Goal: Task Accomplishment & Management: Use online tool/utility

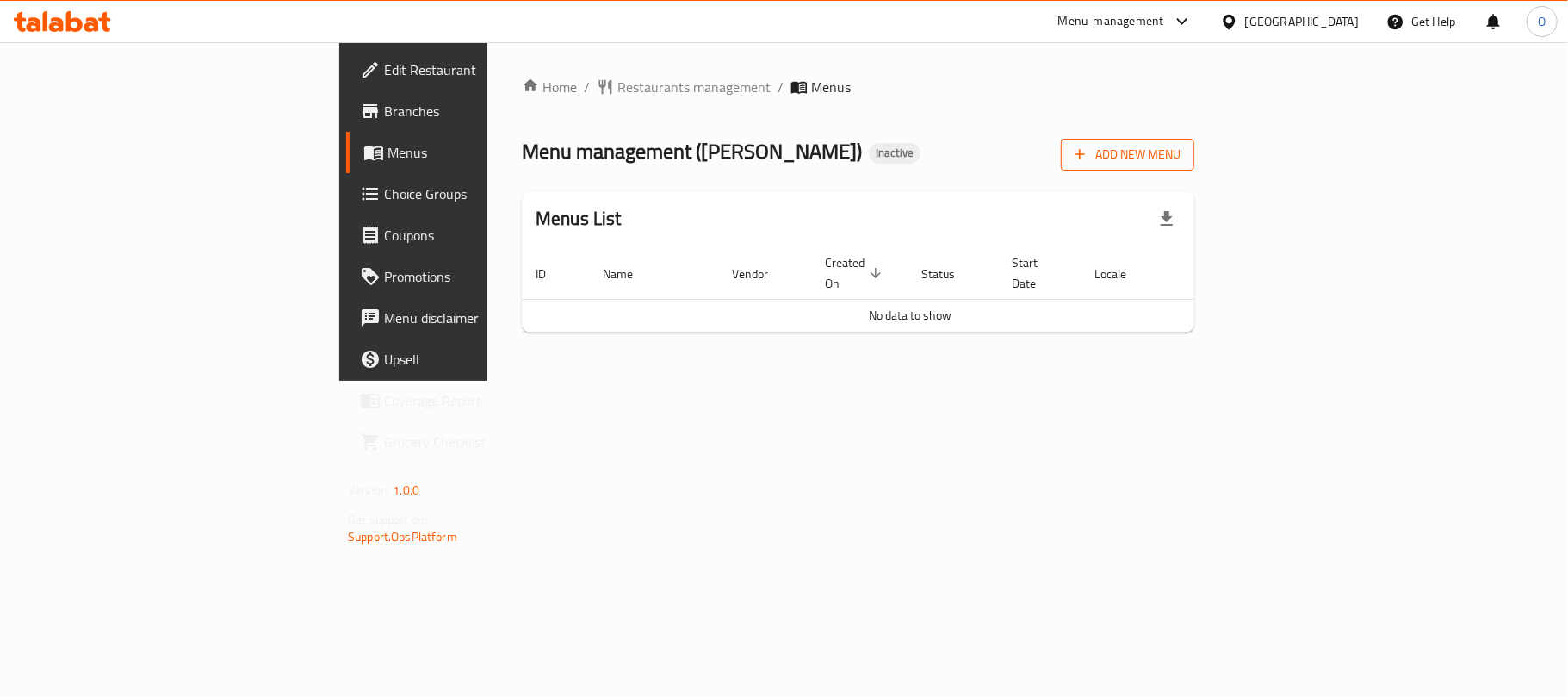
click at [1181, 165] on span "Add New Menu" at bounding box center [1128, 155] width 106 height 21
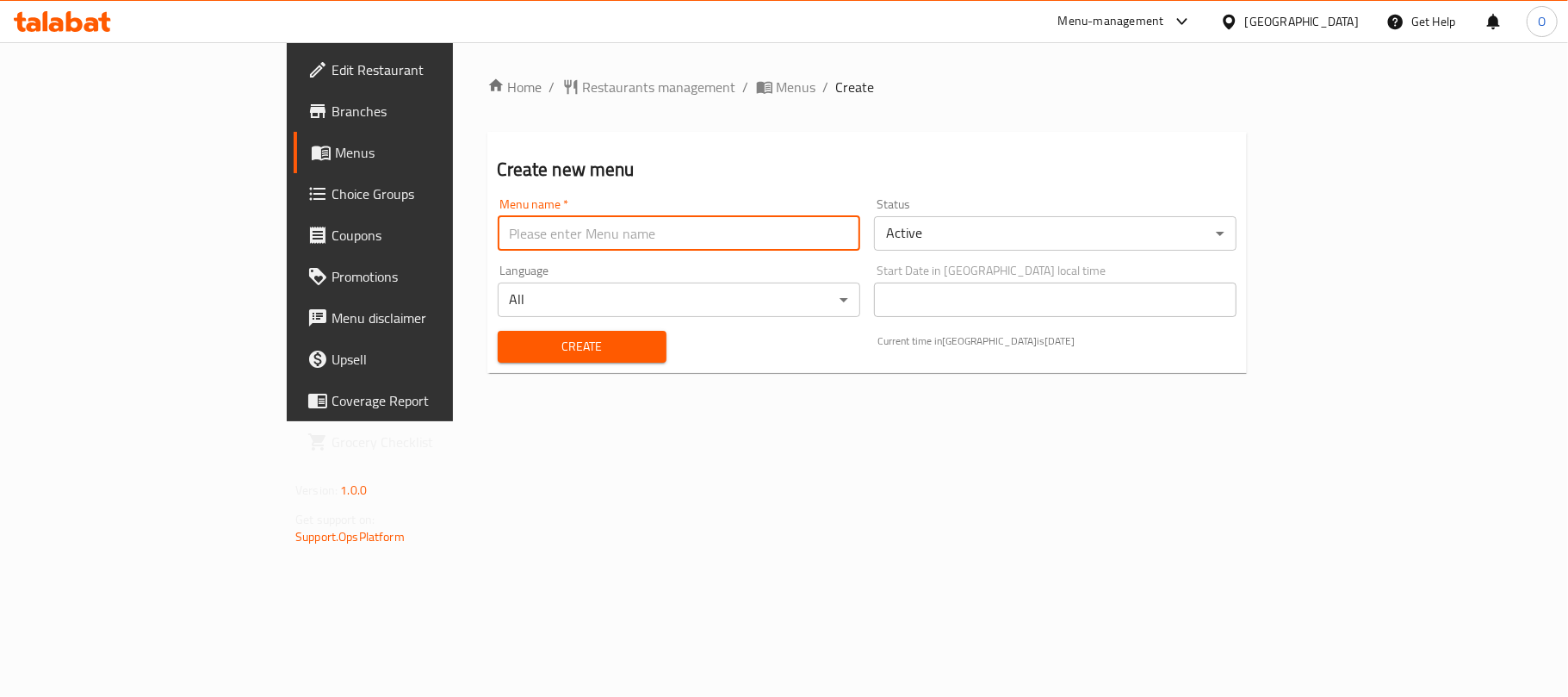
click at [498, 221] on input "text" at bounding box center [679, 233] width 363 height 34
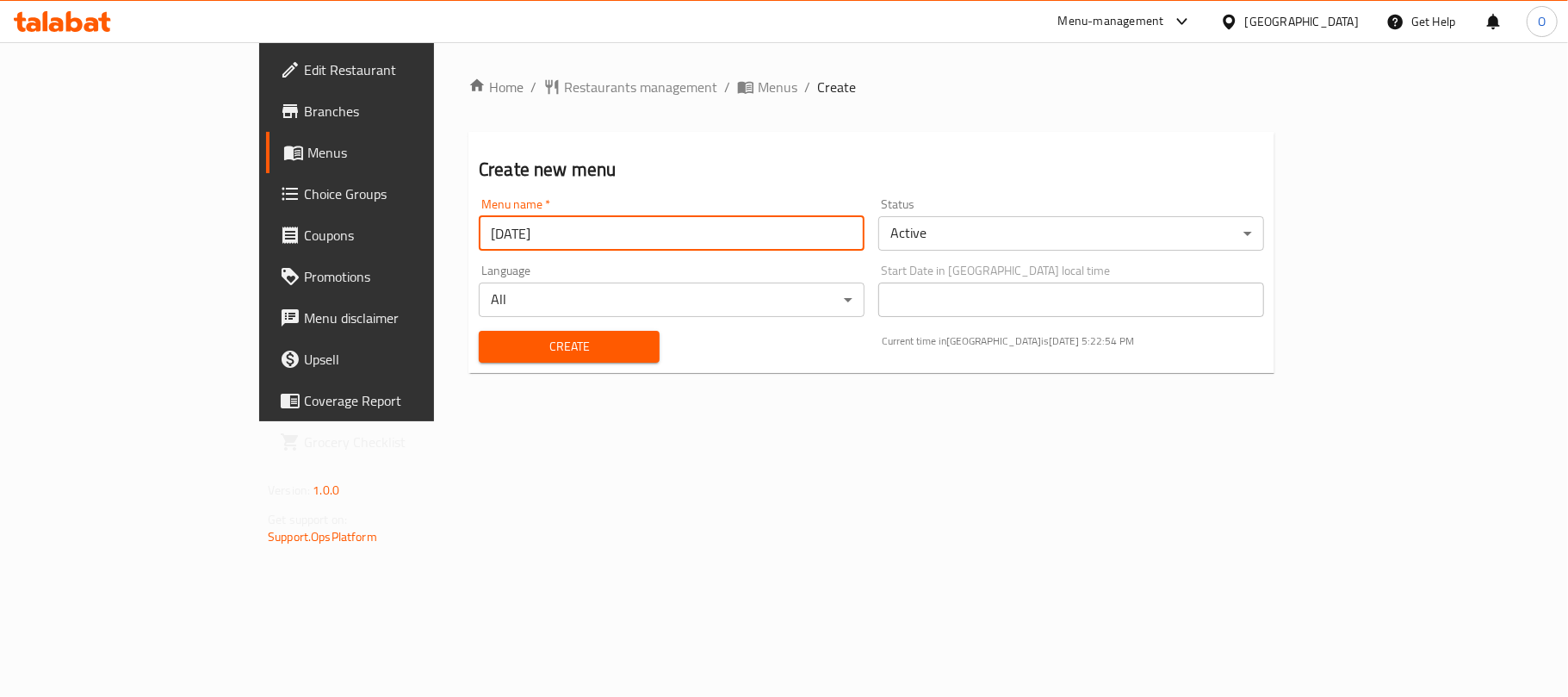
type input "[DATE]"
click at [478, 331] on button "Create" at bounding box center [569, 347] width 180 height 32
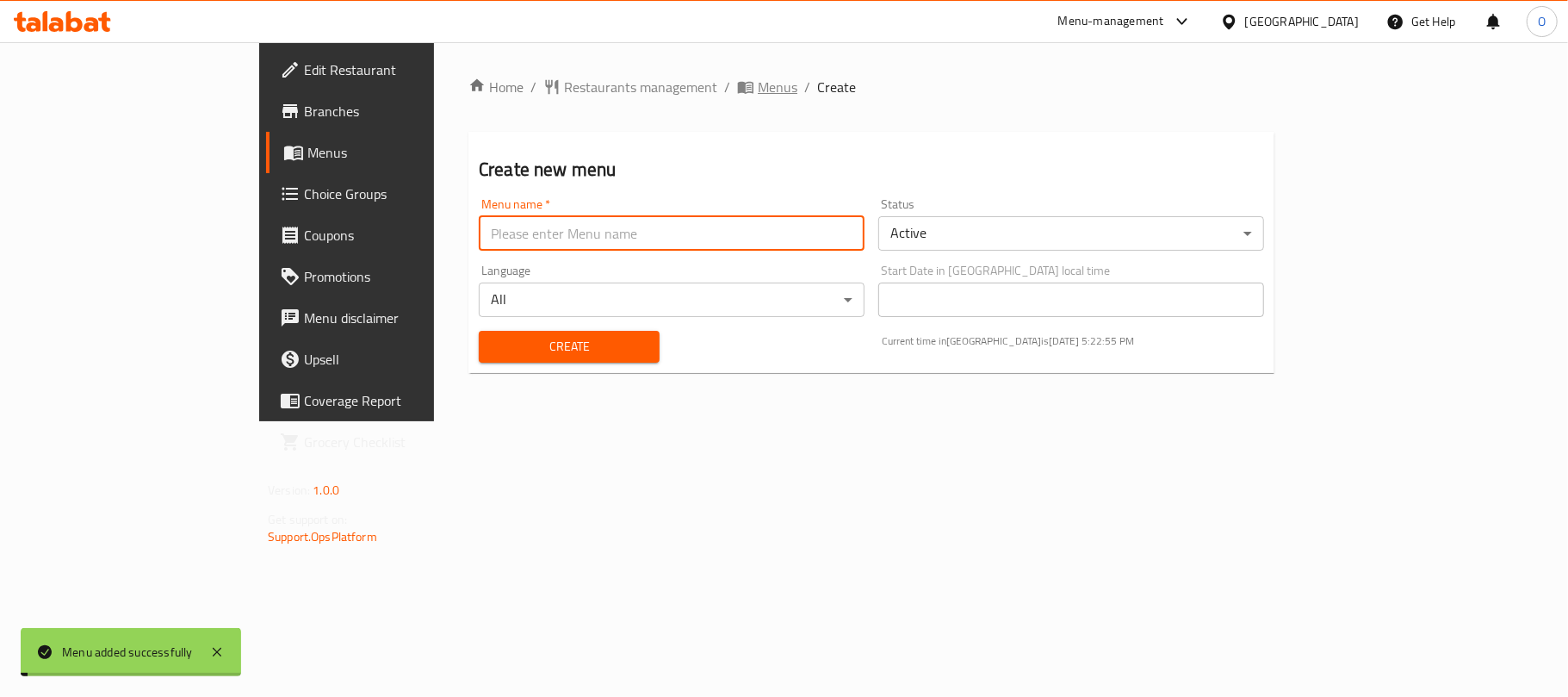
click at [758, 77] on span "Menus" at bounding box center [777, 87] width 40 height 20
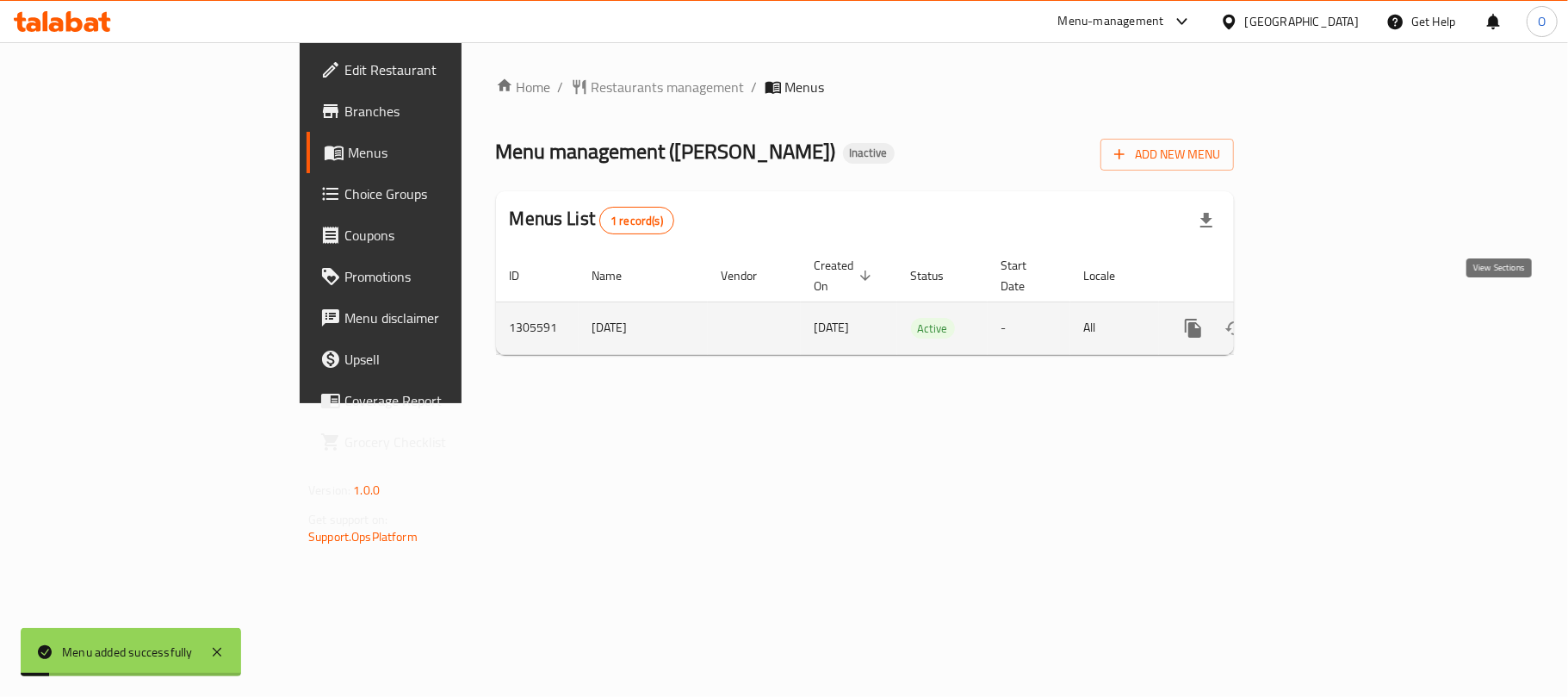
click at [1325, 320] on icon "enhanced table" at bounding box center [1318, 328] width 16 height 16
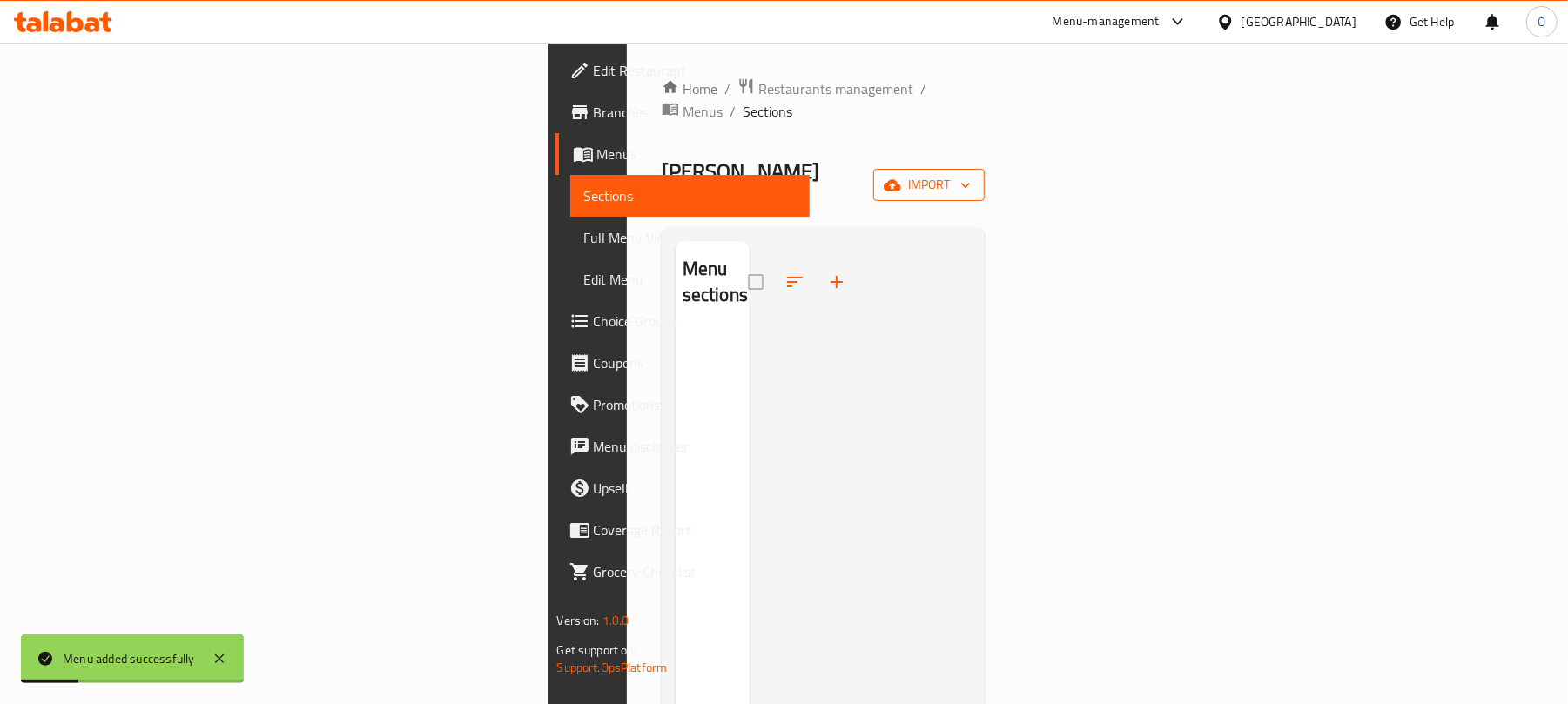
click at [984, 169] on button "import" at bounding box center [929, 185] width 112 height 32
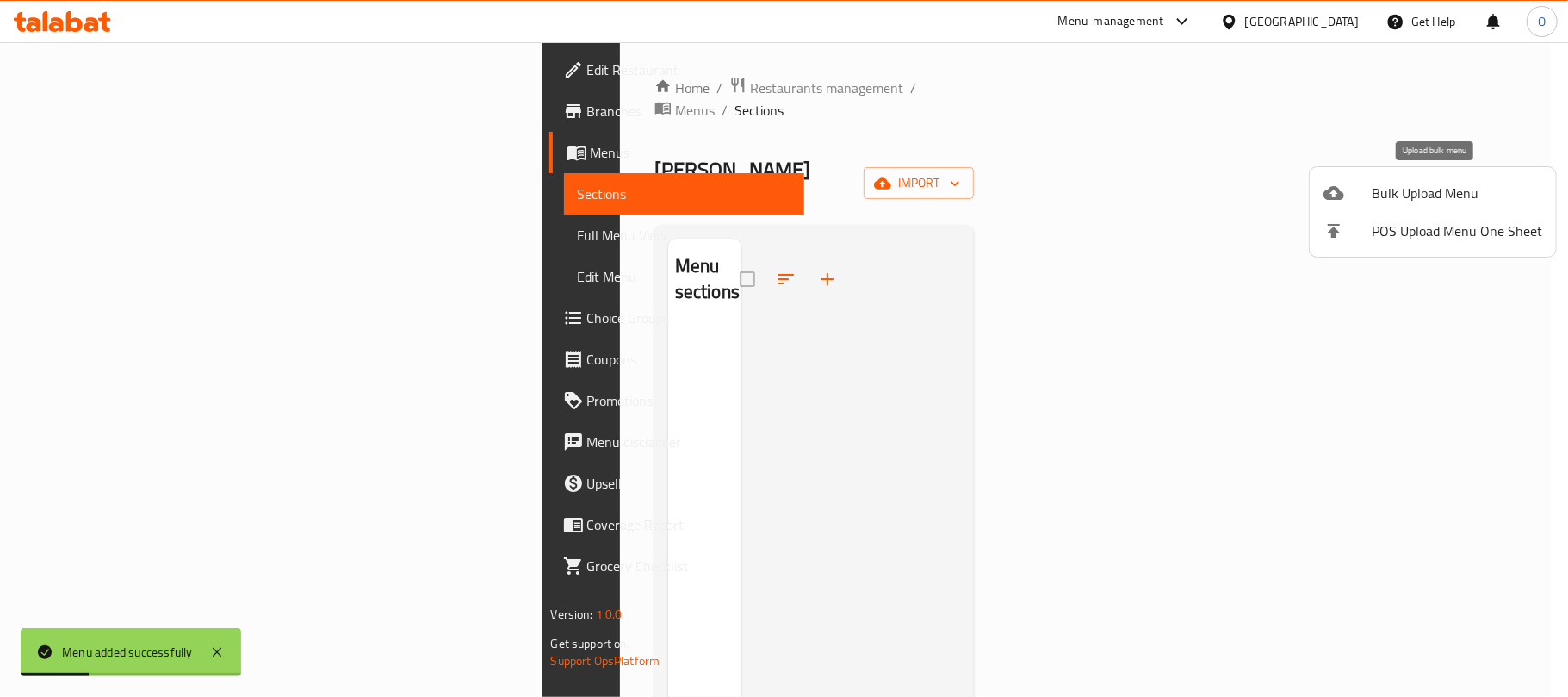
click at [1338, 191] on icon at bounding box center [1334, 193] width 20 height 14
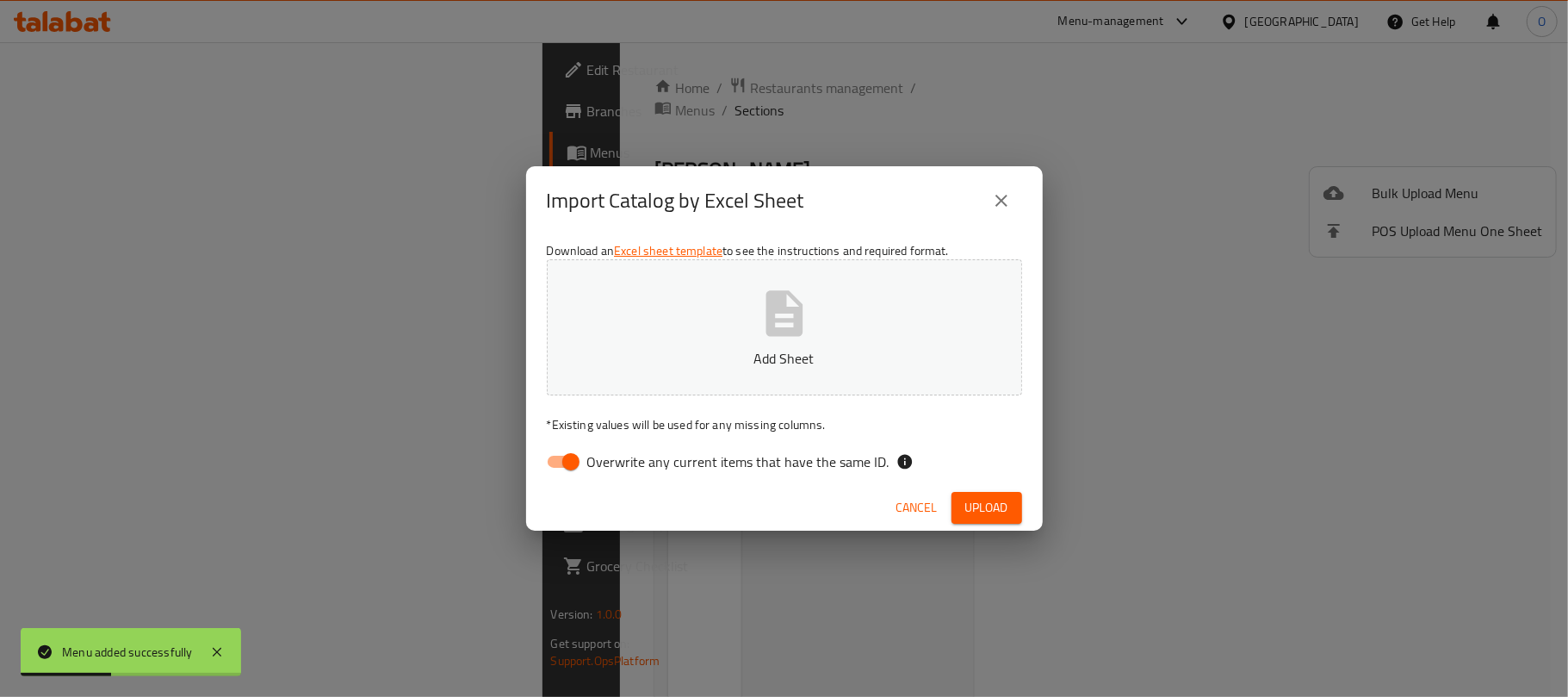
click at [573, 467] on input "Overwrite any current items that have the same ID." at bounding box center [570, 461] width 98 height 33
checkbox input "false"
click at [980, 507] on span "Upload" at bounding box center [986, 508] width 43 height 21
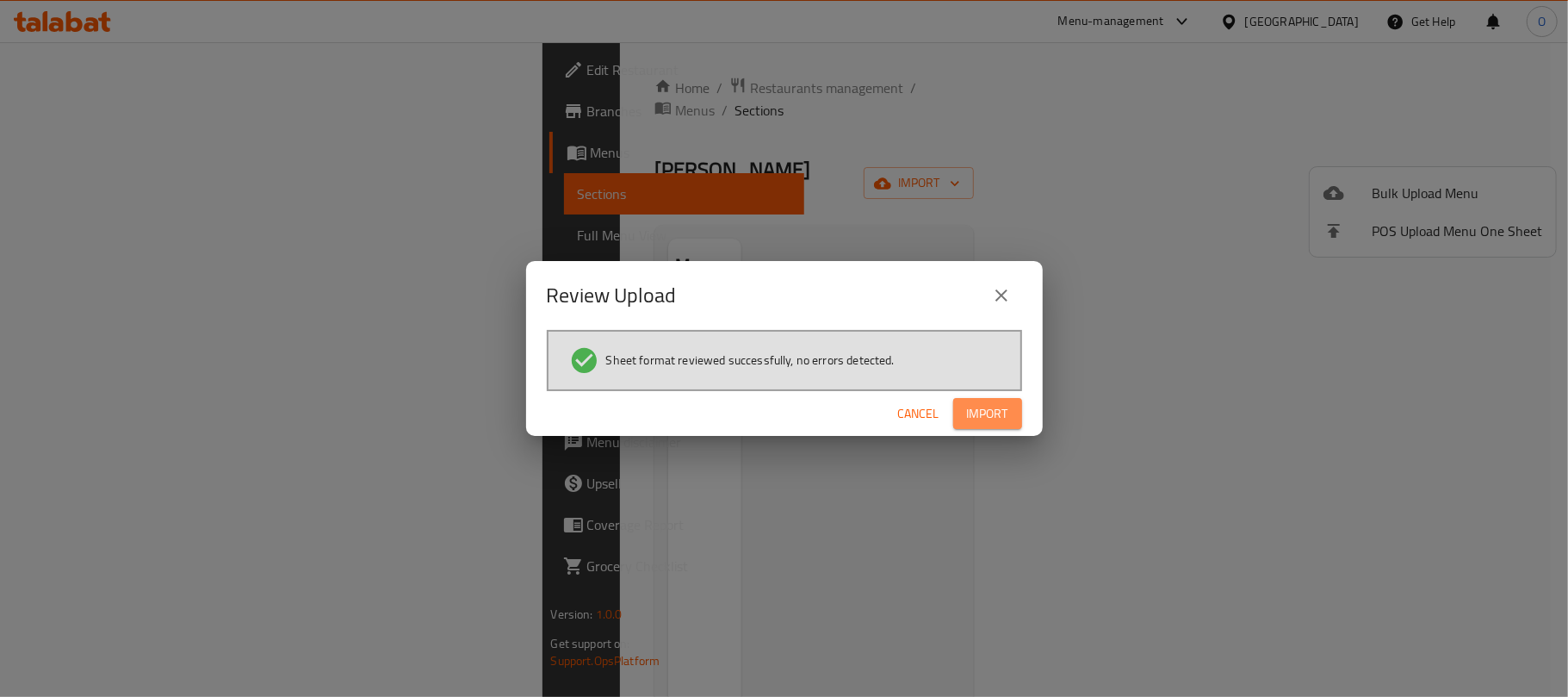
click at [1020, 425] on button "Import" at bounding box center [988, 414] width 69 height 32
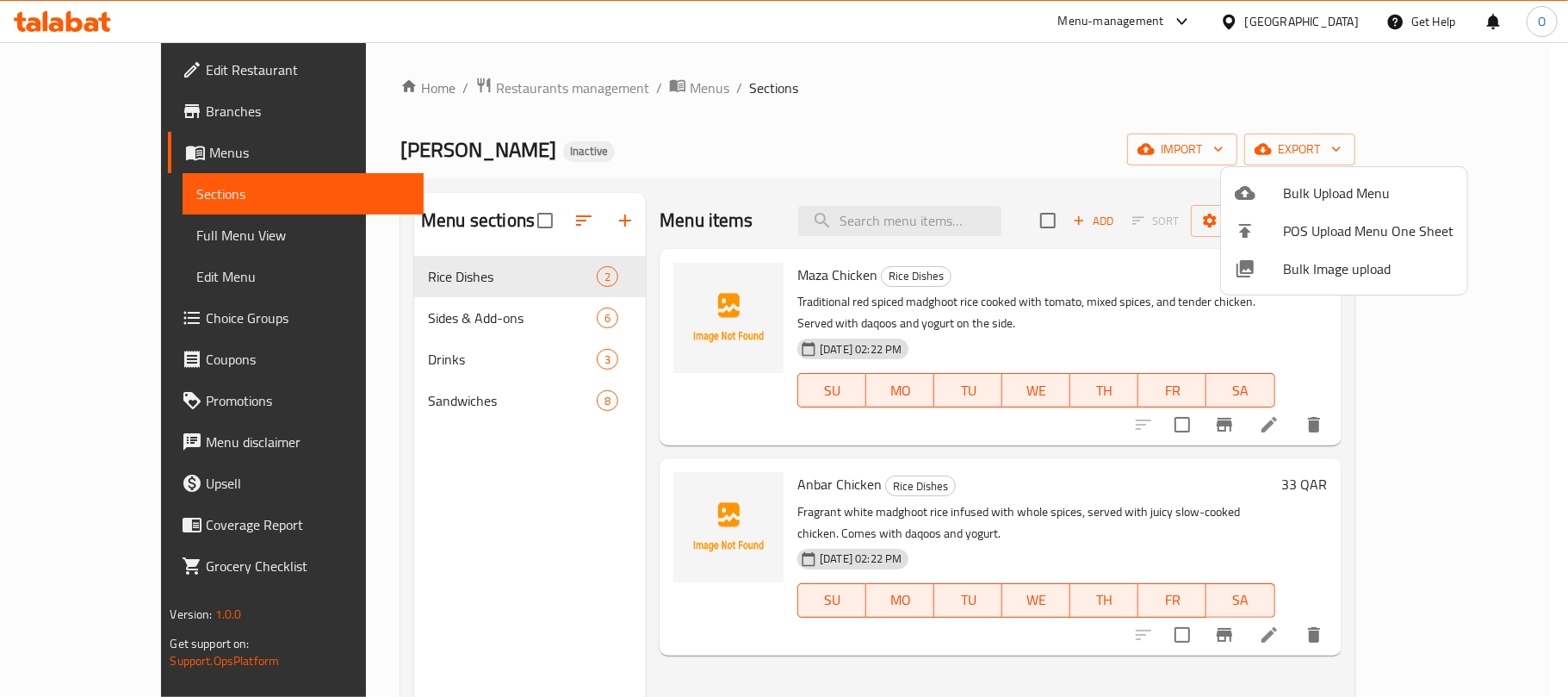
click at [841, 193] on div at bounding box center [784, 348] width 1568 height 697
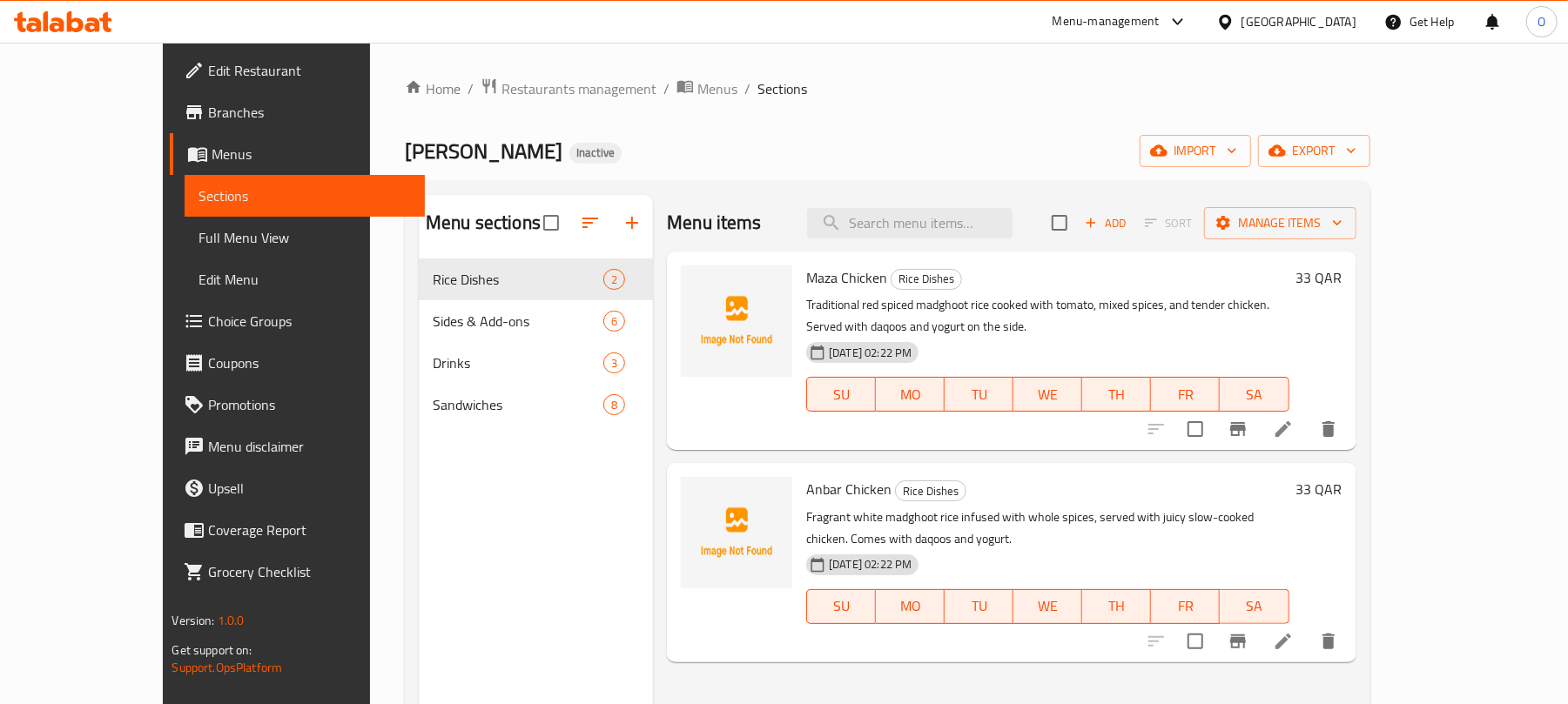
click at [198, 230] on span "Full Menu View" at bounding box center [305, 237] width 213 height 21
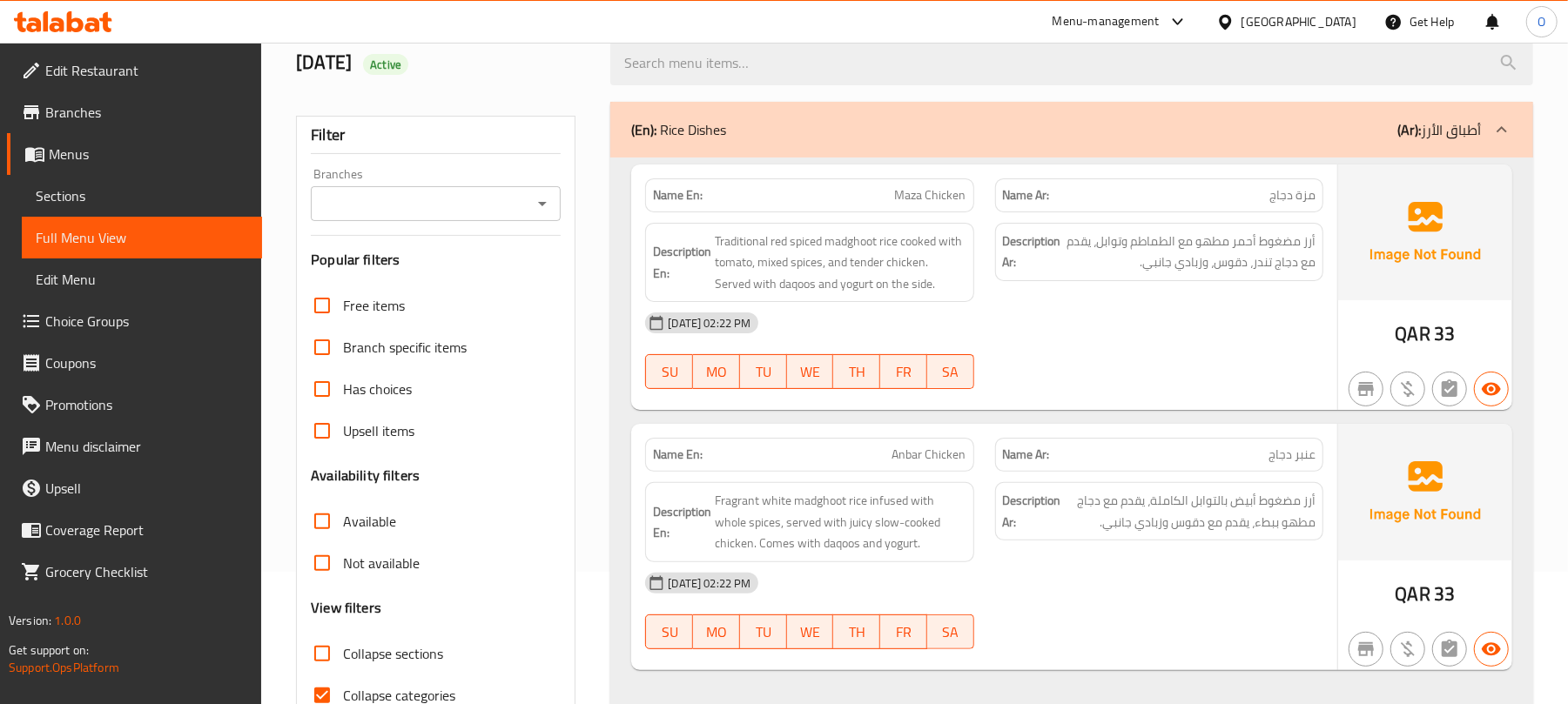
scroll to position [579, 0]
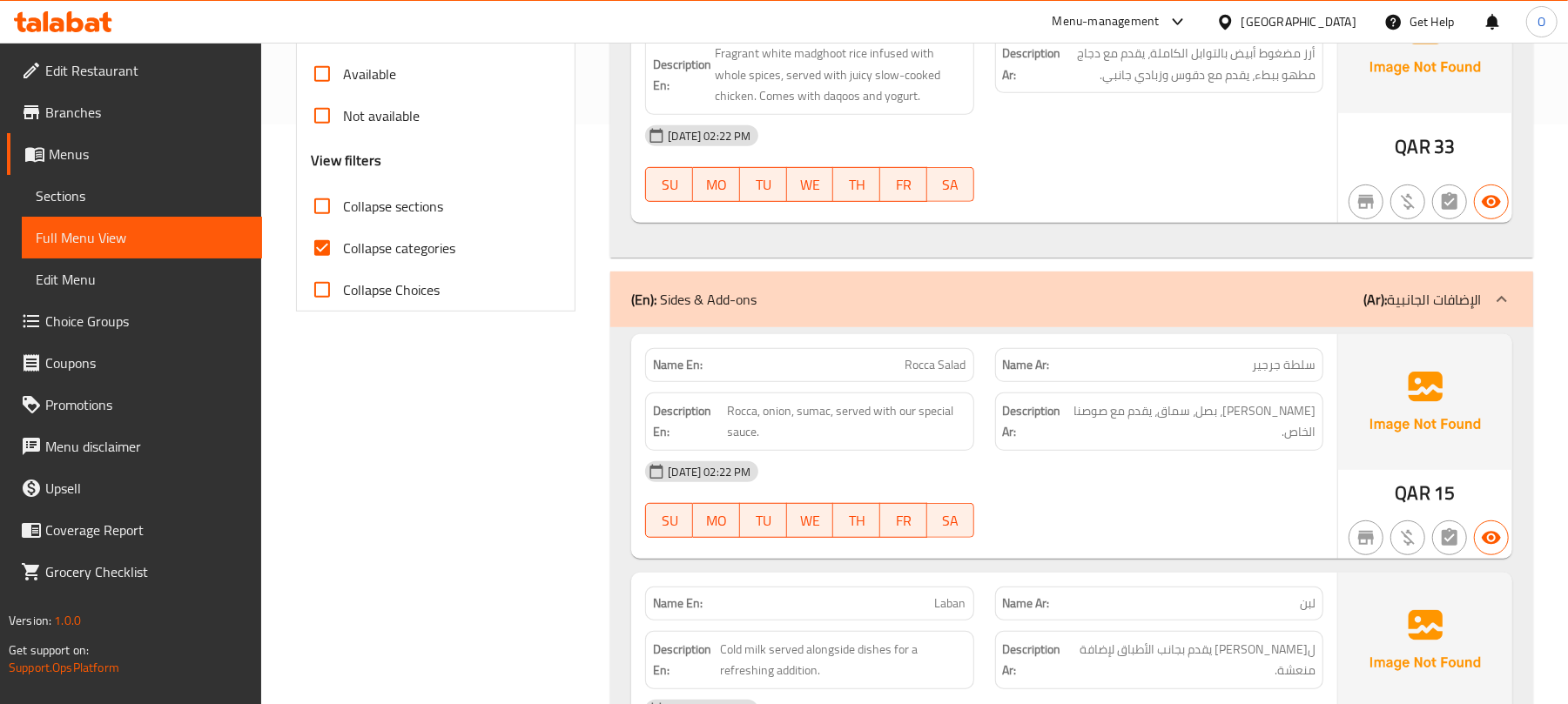
click at [429, 247] on span "Collapse categories" at bounding box center [400, 247] width 113 height 21
click at [343, 247] on input "Collapse categories" at bounding box center [322, 247] width 42 height 42
checkbox input "false"
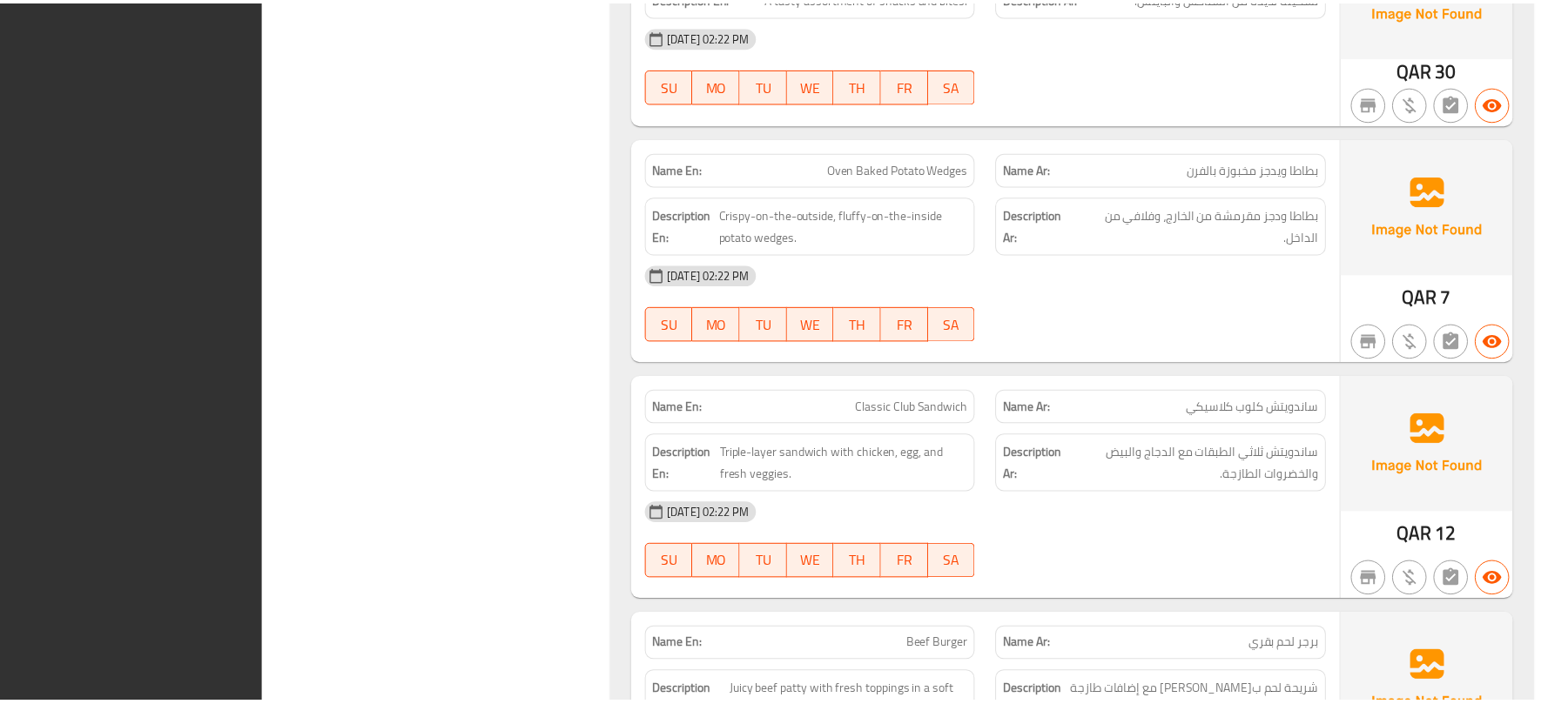
scroll to position [4407, 0]
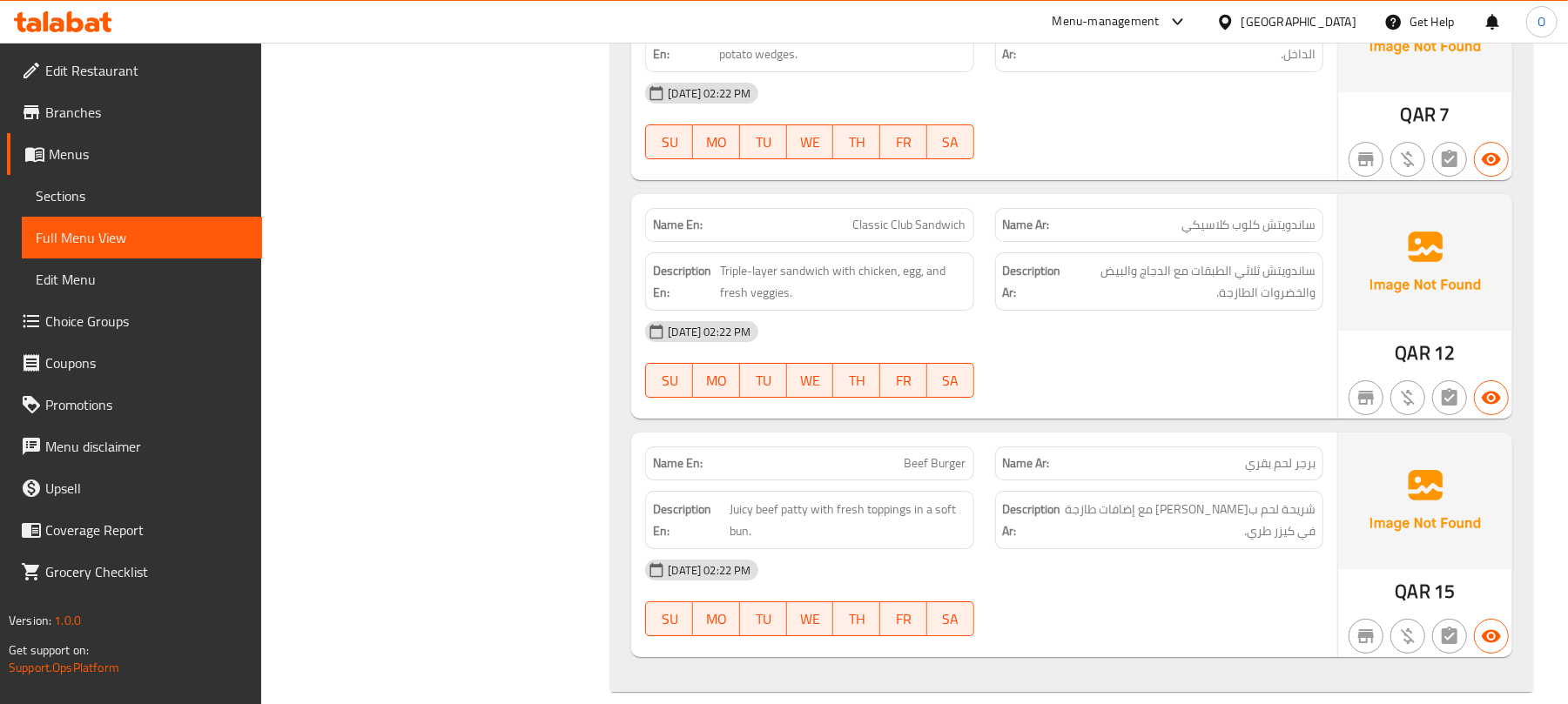
click at [1338, 17] on div "[GEOGRAPHIC_DATA]" at bounding box center [1298, 21] width 115 height 19
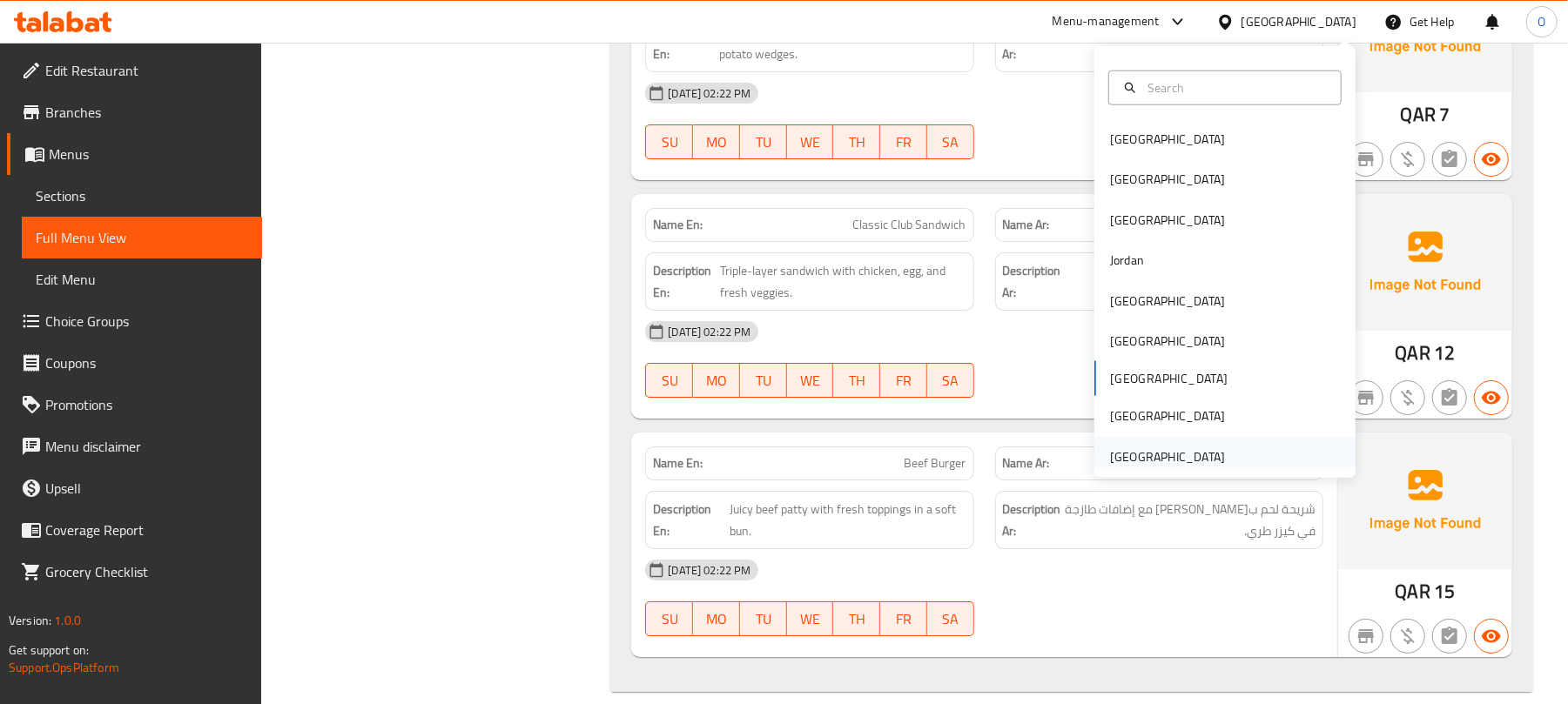
click at [1143, 454] on div "[GEOGRAPHIC_DATA]" at bounding box center [1167, 456] width 115 height 19
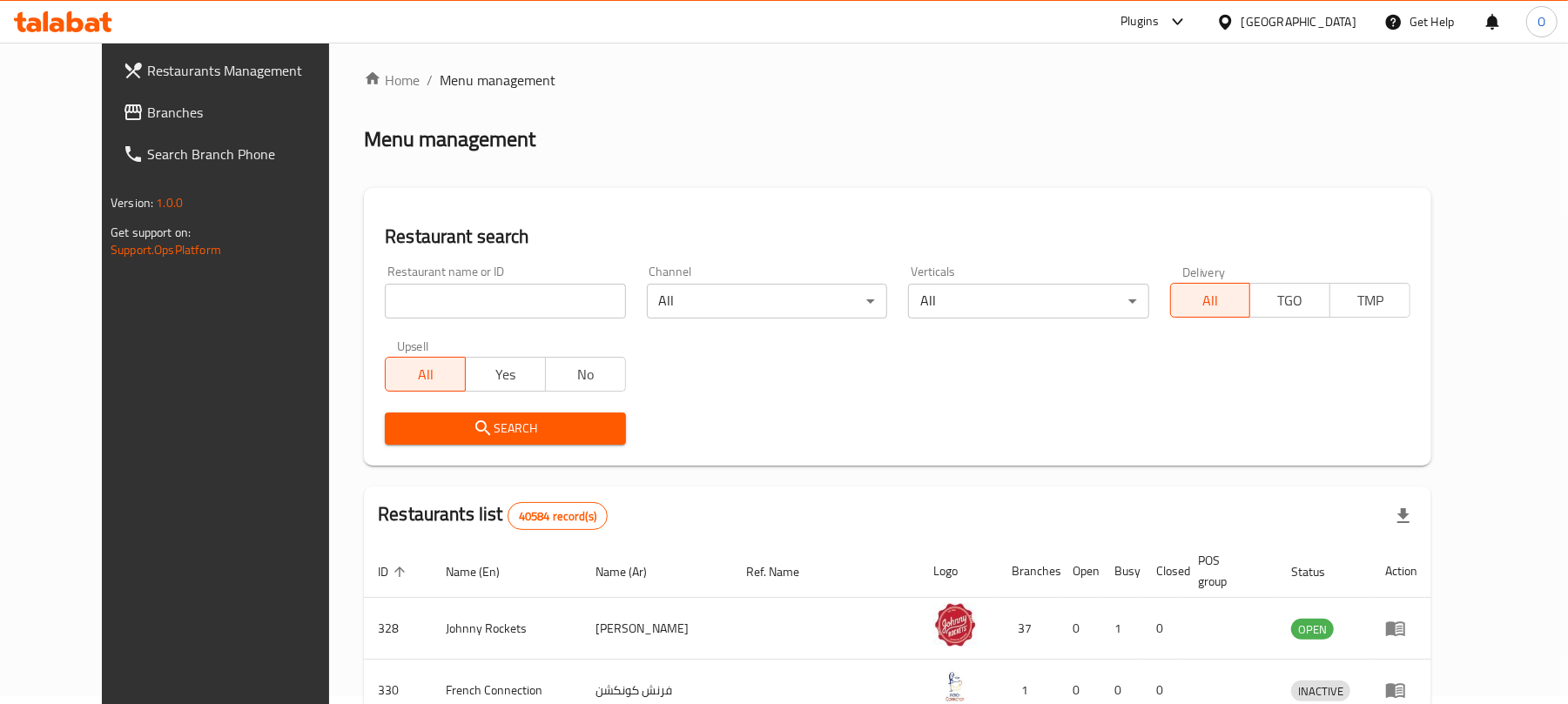
scroll to position [595, 0]
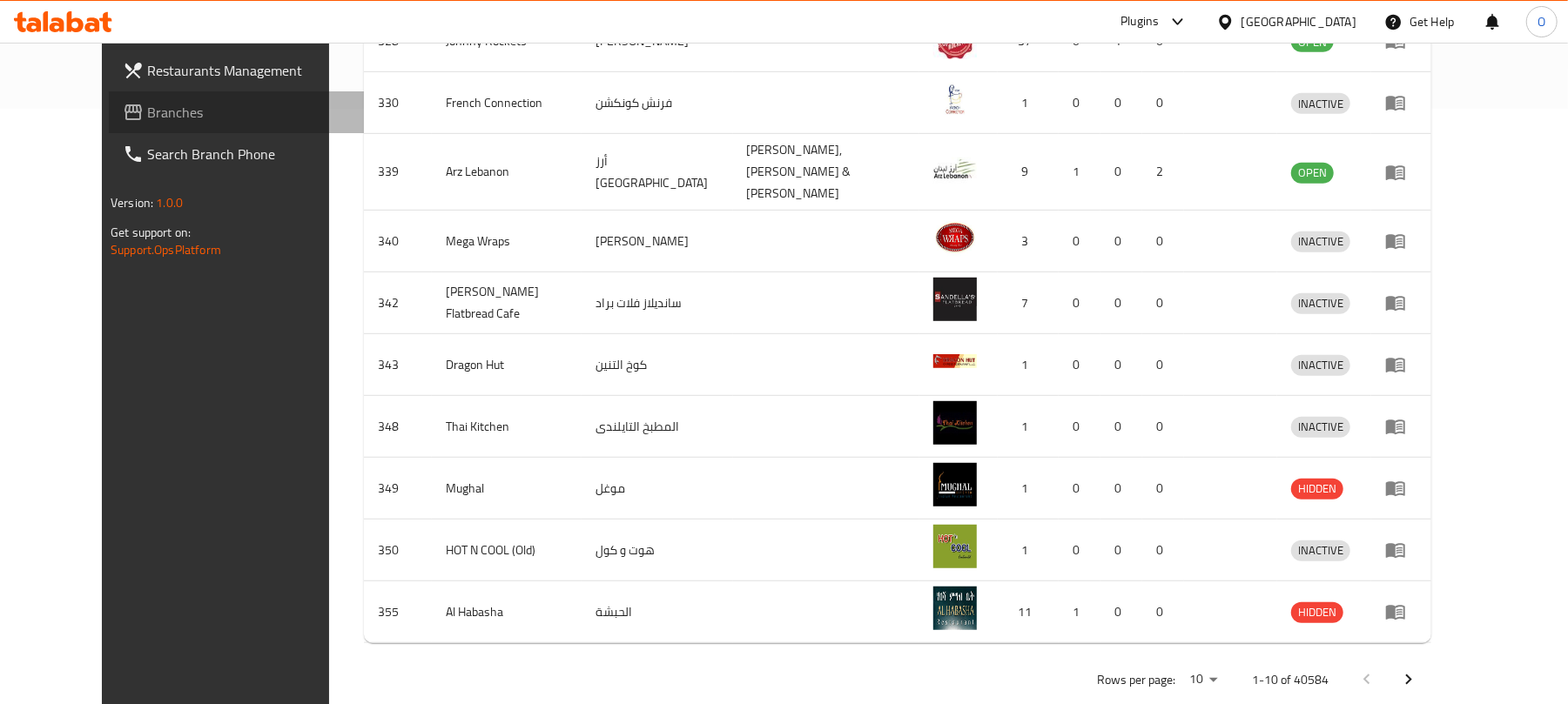
click at [112, 126] on link "Branches" at bounding box center [236, 112] width 255 height 42
